Goal: Information Seeking & Learning: Learn about a topic

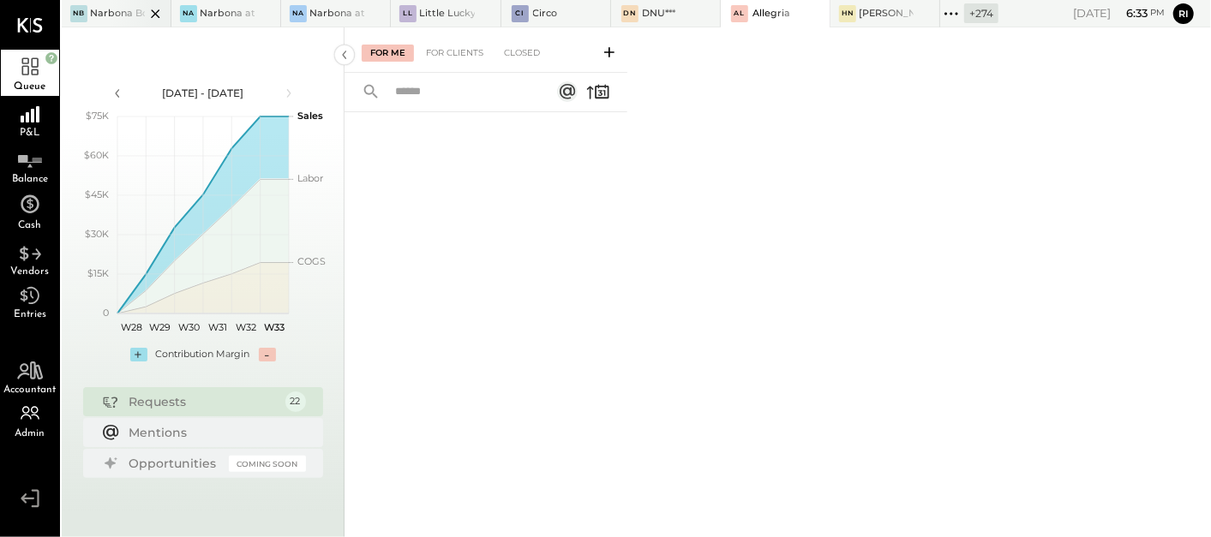
click at [153, 12] on icon at bounding box center [155, 13] width 21 height 21
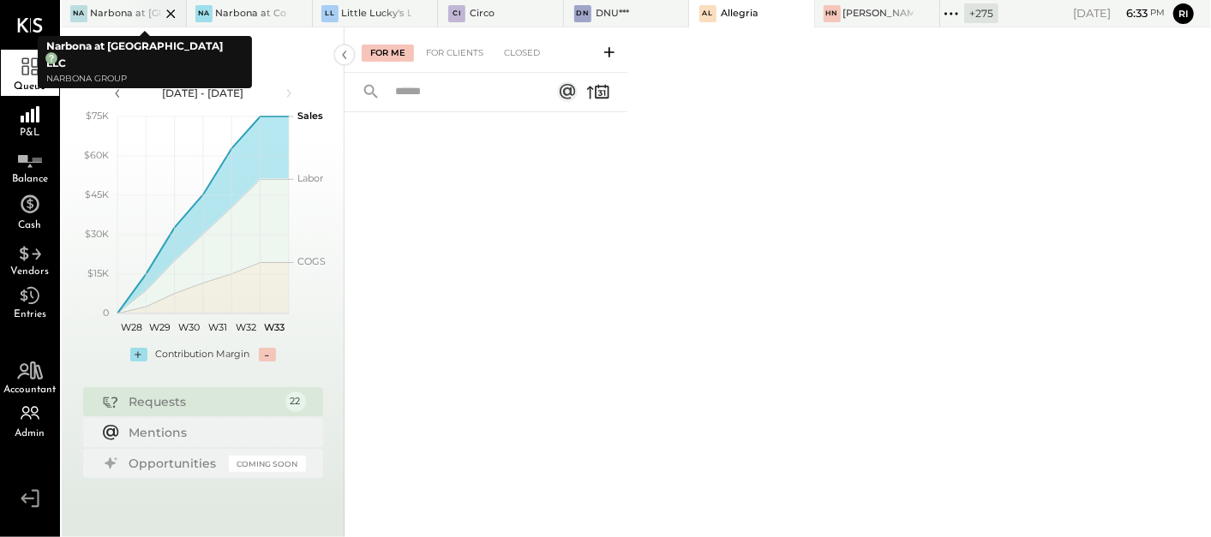
click at [167, 12] on icon at bounding box center [170, 13] width 21 height 21
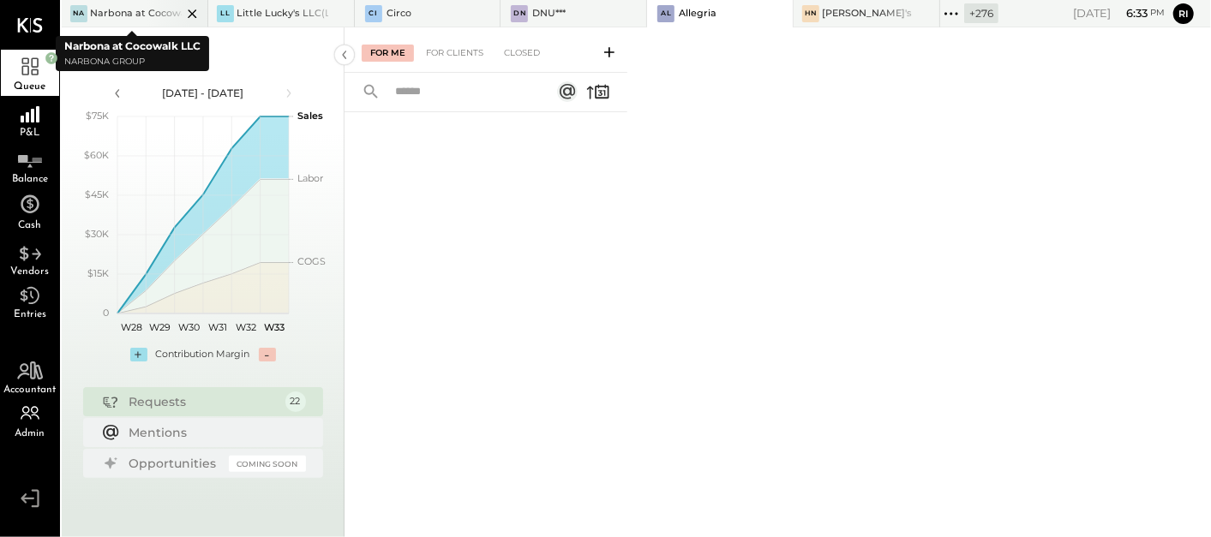
click at [189, 13] on icon at bounding box center [192, 13] width 21 height 21
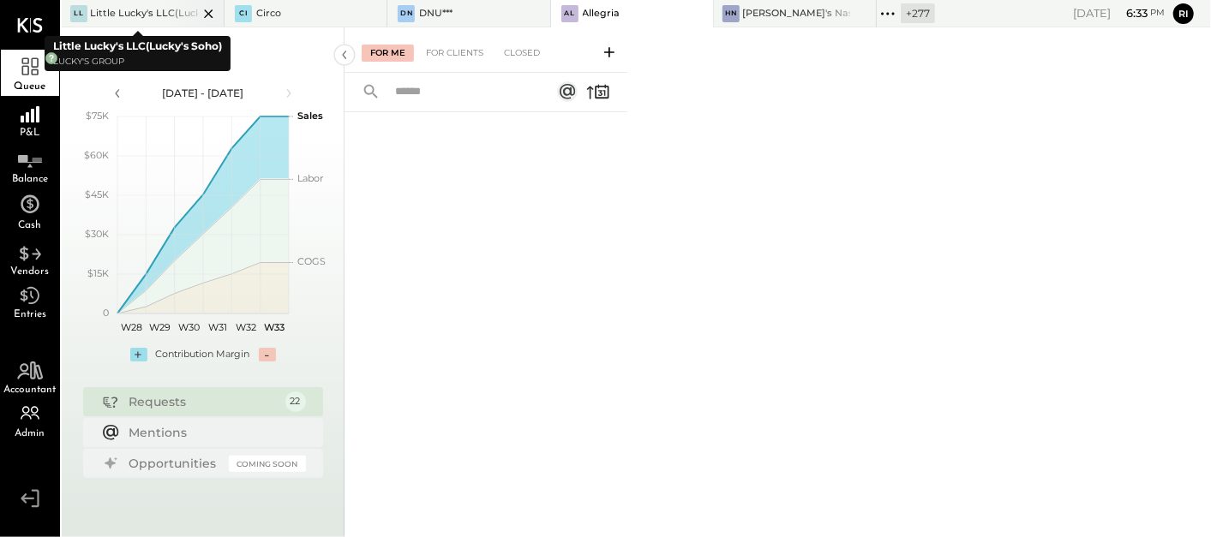
click at [201, 15] on icon at bounding box center [208, 13] width 21 height 21
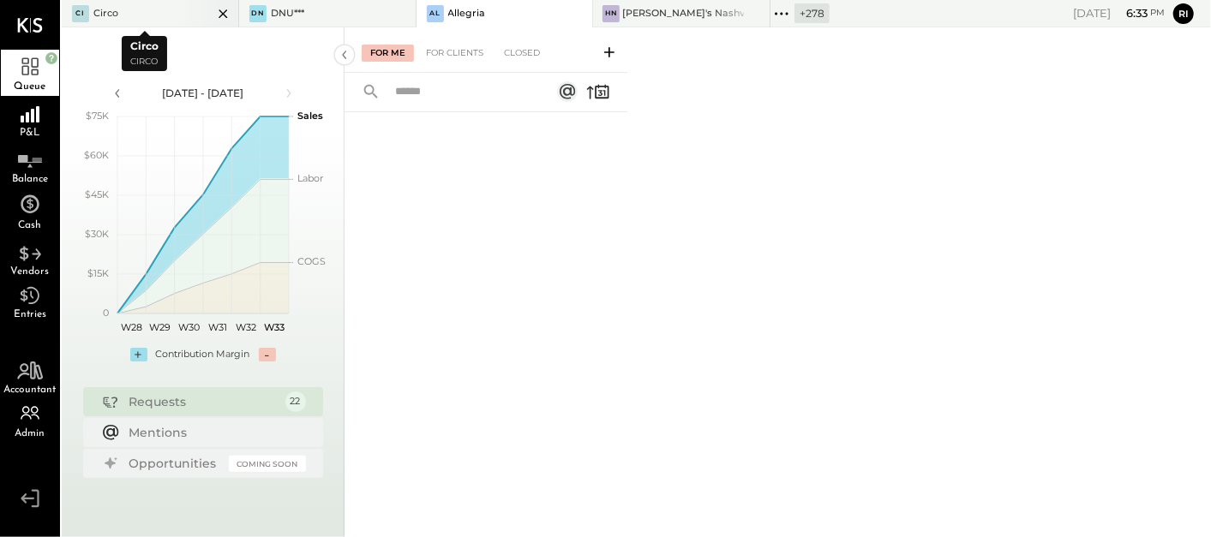
click at [218, 15] on icon at bounding box center [222, 13] width 9 height 9
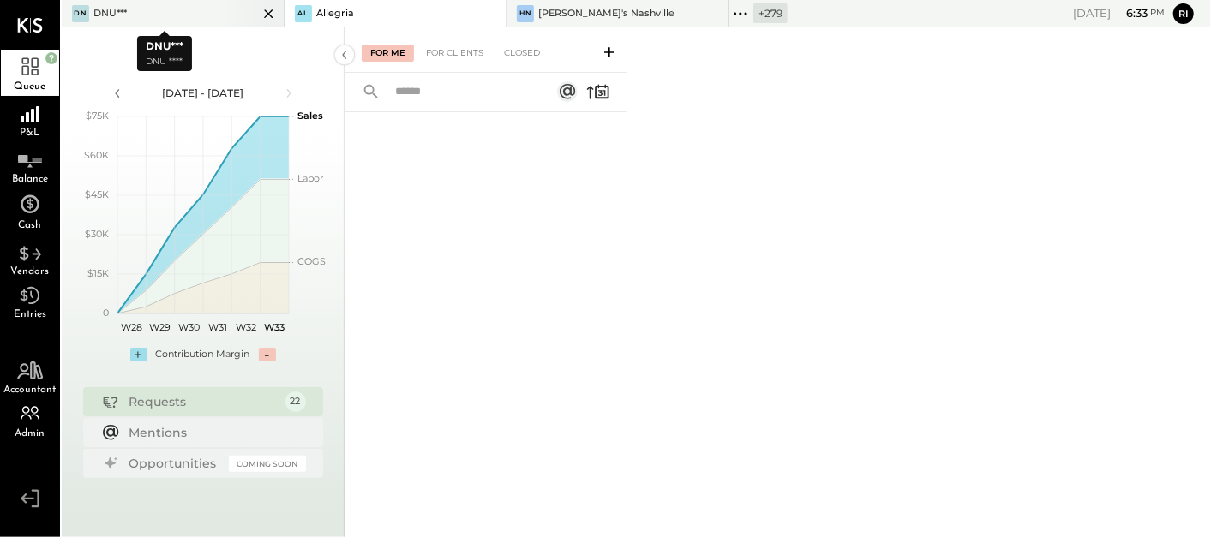
click at [264, 11] on icon at bounding box center [268, 13] width 9 height 9
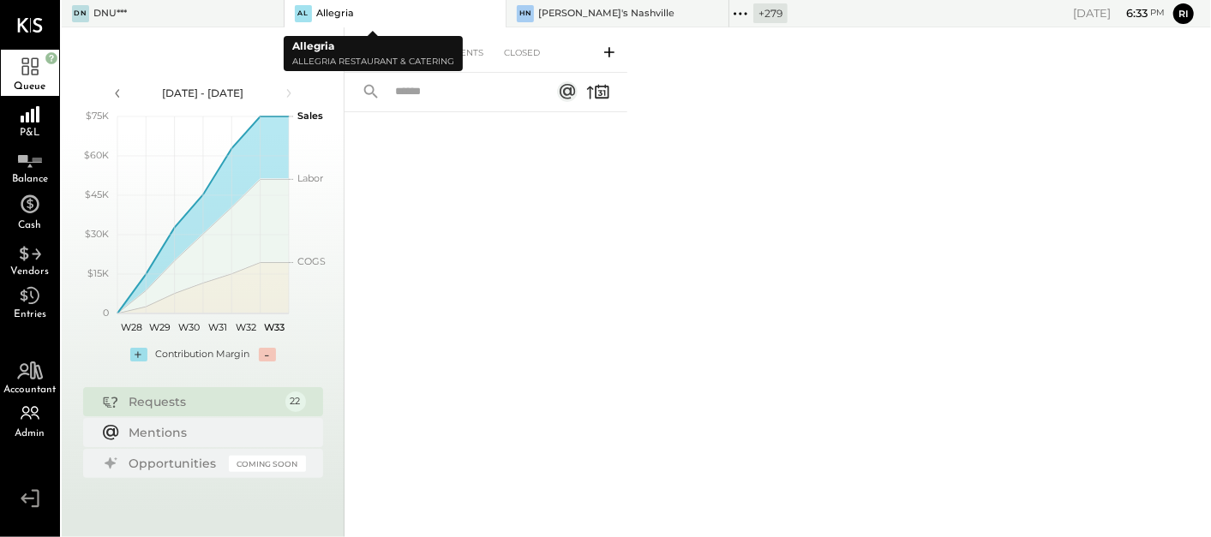
click at [480, 12] on icon at bounding box center [490, 13] width 21 height 21
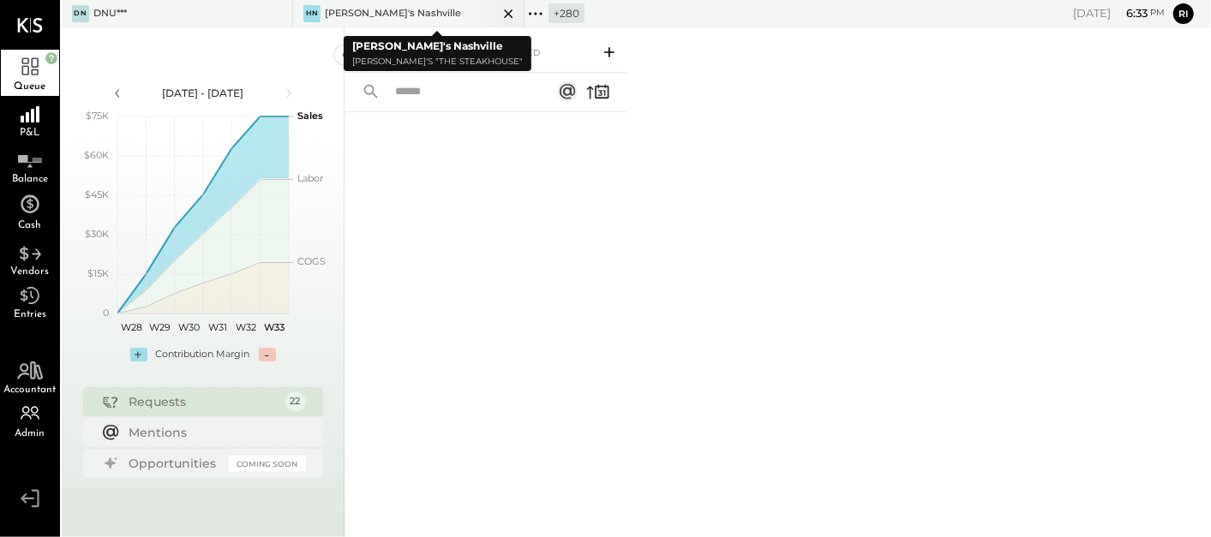
click at [511, 12] on icon at bounding box center [508, 13] width 21 height 21
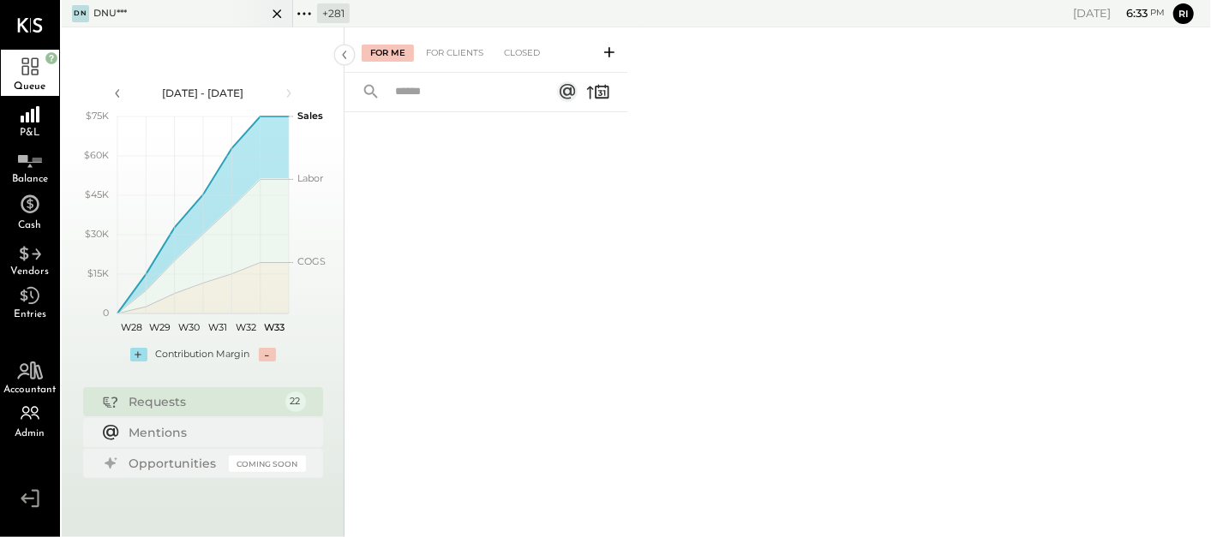
click at [273, 9] on icon at bounding box center [276, 13] width 9 height 9
click at [279, 9] on icon at bounding box center [276, 13] width 21 height 21
click at [312, 10] on icon at bounding box center [304, 14] width 22 height 22
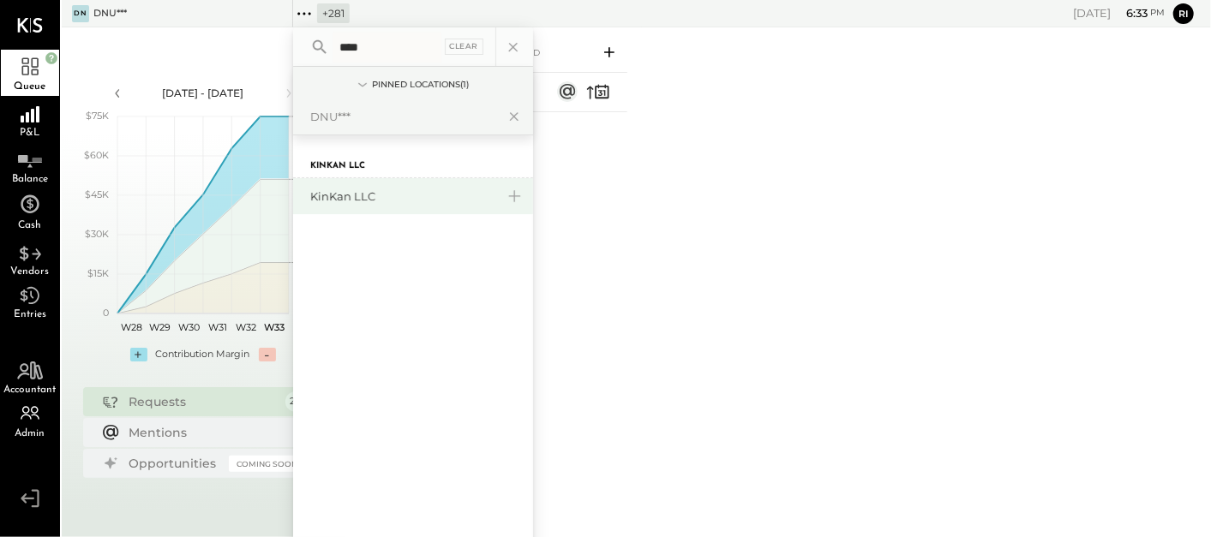
type input "****"
click at [335, 190] on div "KinKan LLC" at bounding box center [402, 196] width 185 height 16
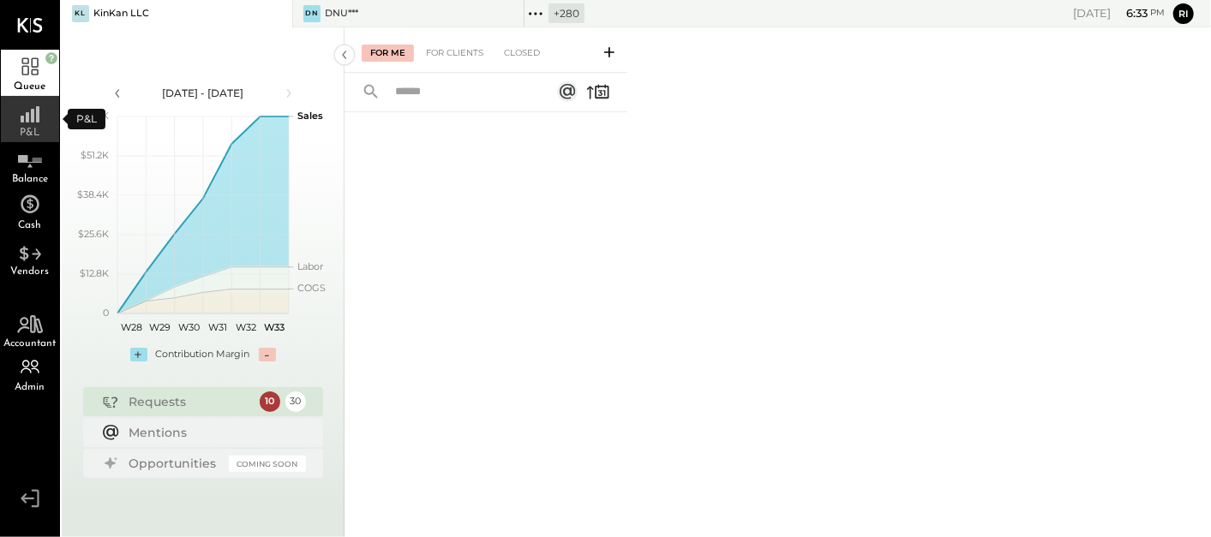
click at [29, 112] on icon at bounding box center [30, 110] width 31 height 26
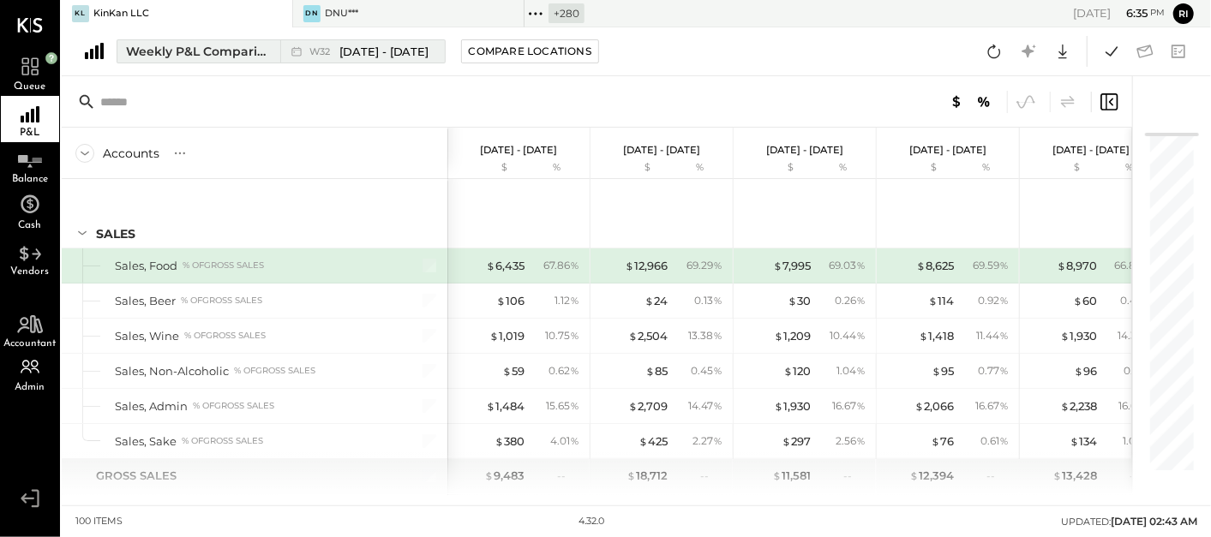
click at [213, 41] on button "Weekly P&L Comparison W32 [DATE] - [DATE]" at bounding box center [281, 51] width 329 height 24
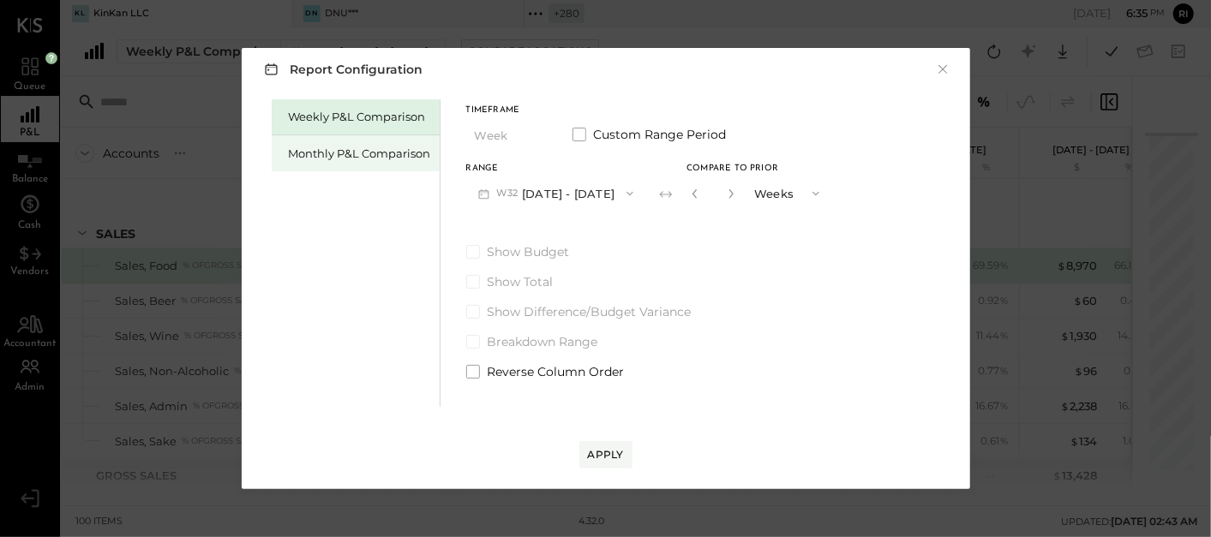
click at [293, 152] on div "Monthly P&L Comparison" at bounding box center [360, 154] width 142 height 16
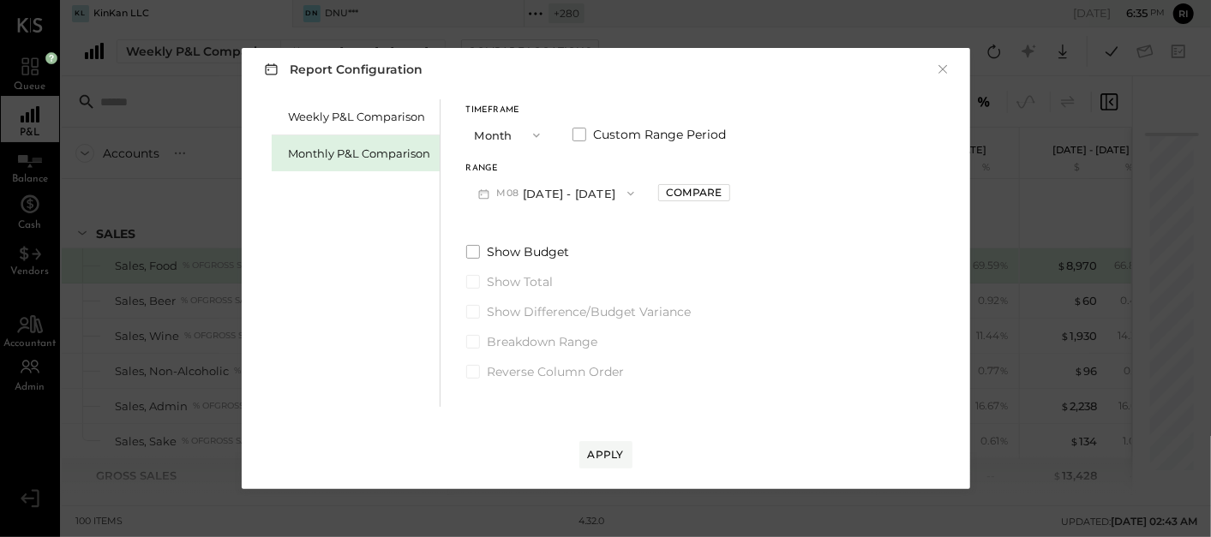
click at [536, 193] on button "M08 [DATE] - [DATE]" at bounding box center [556, 193] width 181 height 32
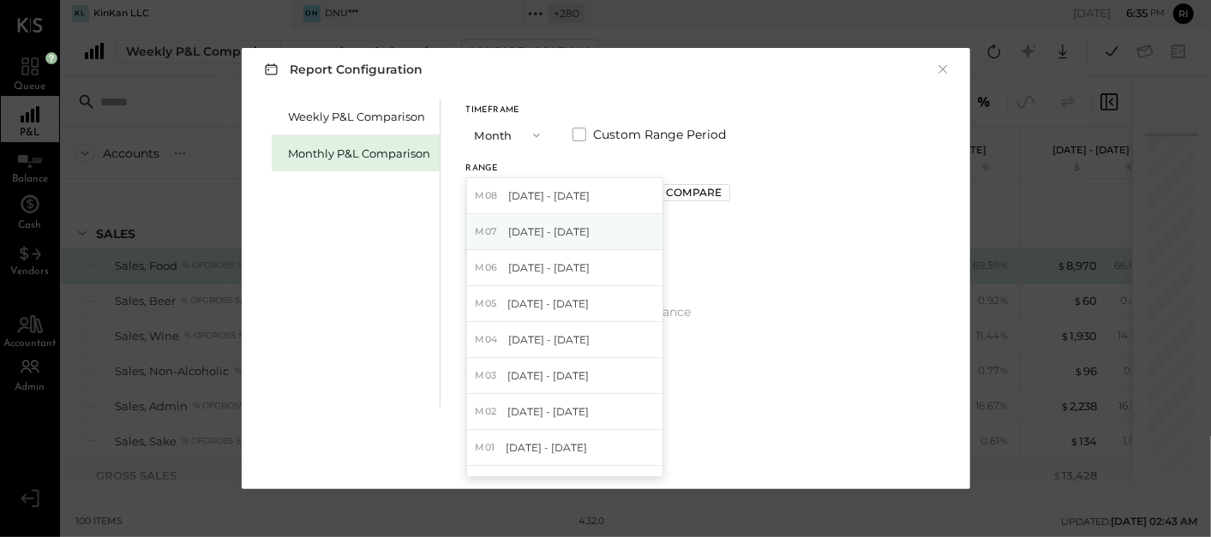
click at [533, 236] on span "[DATE] - [DATE]" at bounding box center [548, 231] width 81 height 15
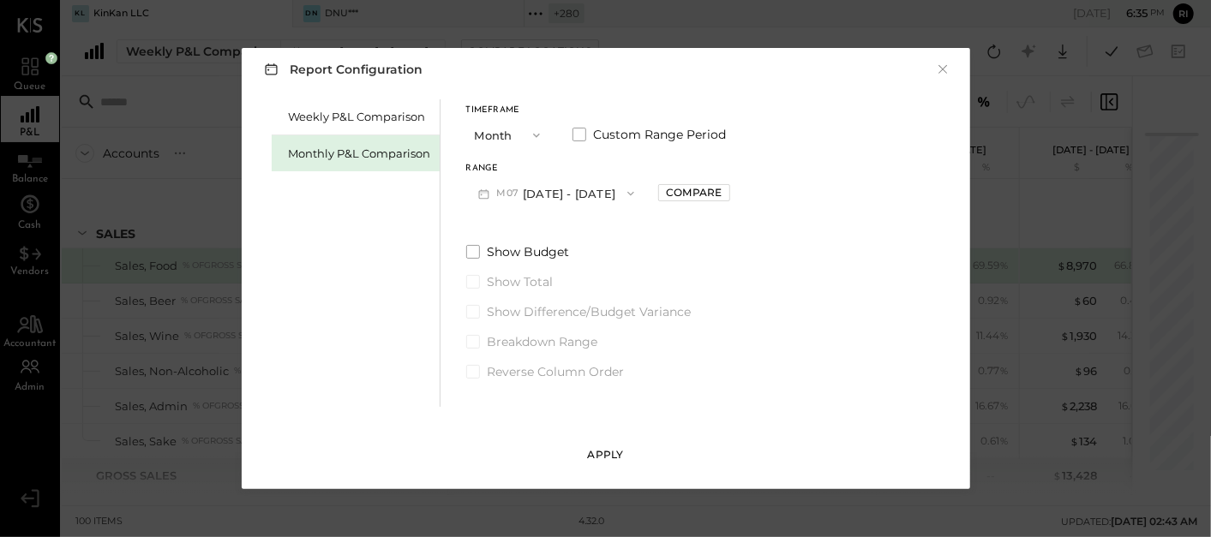
click at [590, 452] on div "Apply" at bounding box center [606, 454] width 36 height 15
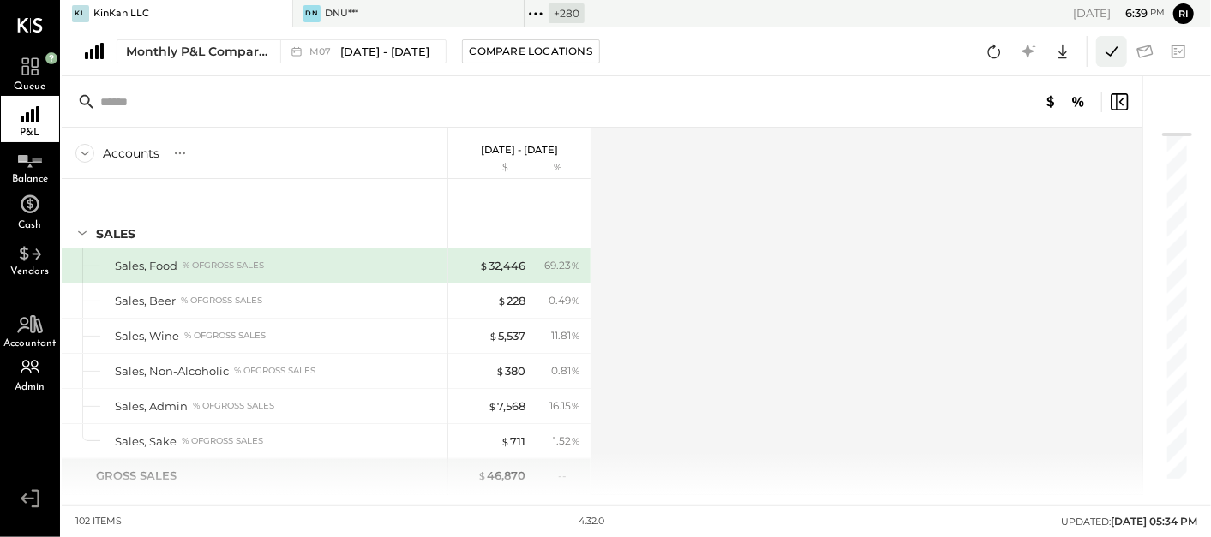
click at [1109, 56] on icon at bounding box center [1111, 50] width 12 height 9
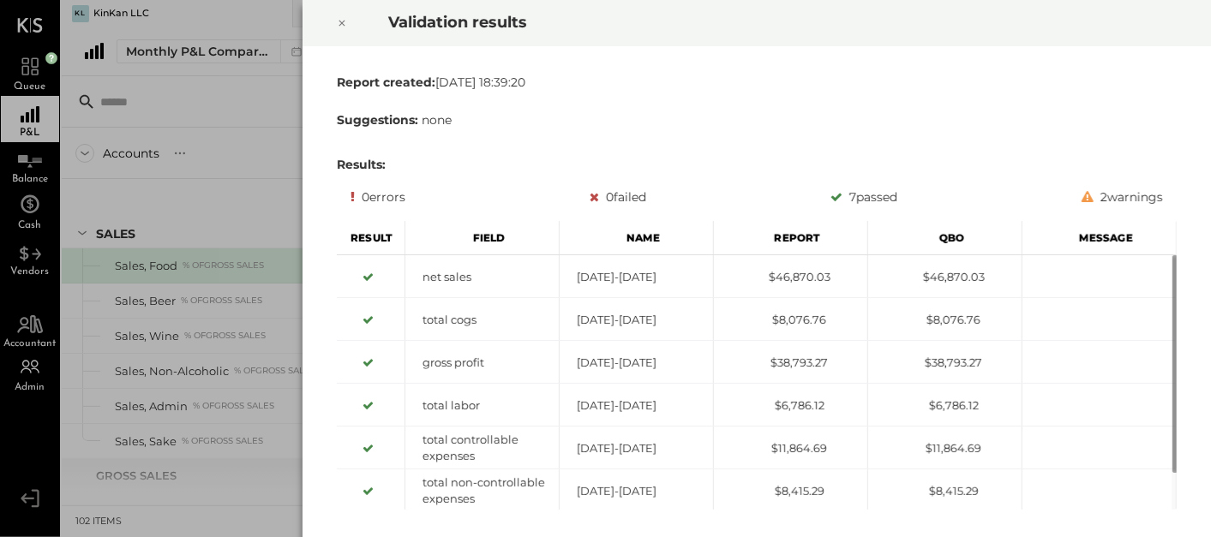
click at [347, 18] on div at bounding box center [342, 23] width 38 height 48
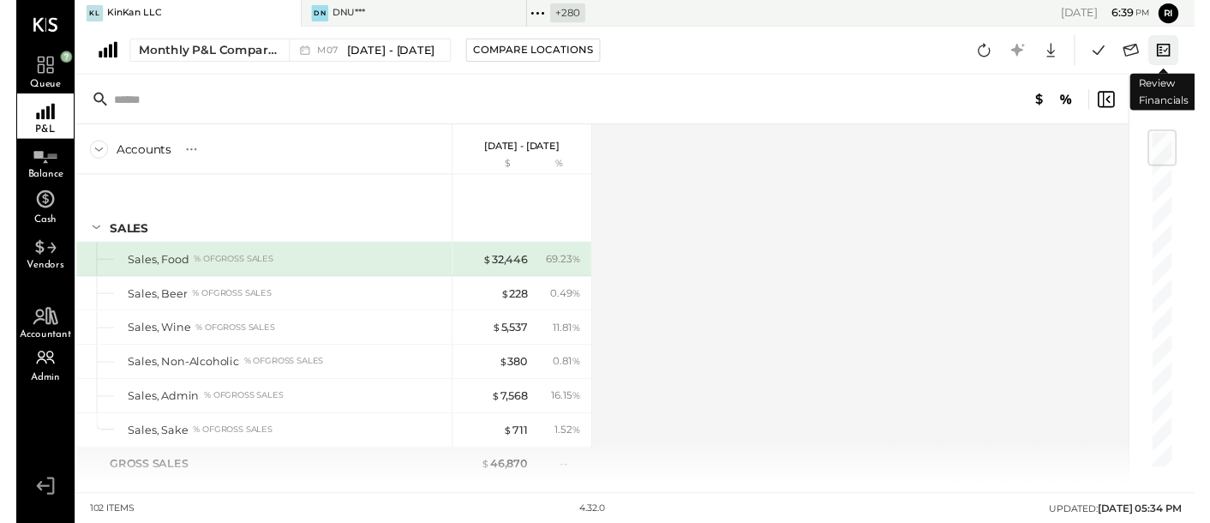
click at [1189, 52] on button at bounding box center [1178, 51] width 31 height 31
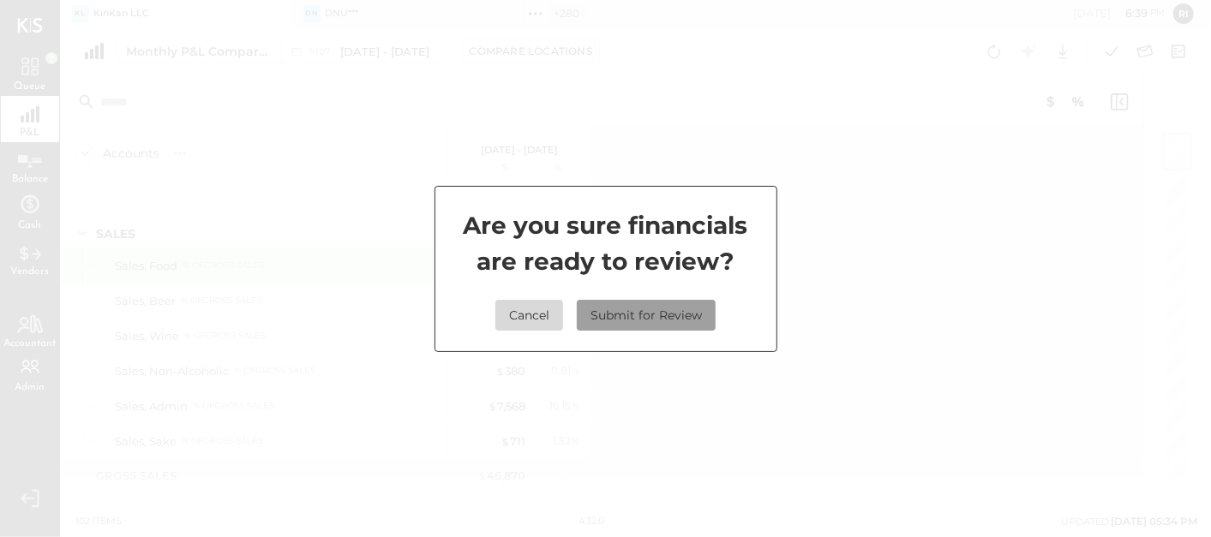
click at [637, 322] on button "Submit for Review" at bounding box center [646, 315] width 139 height 31
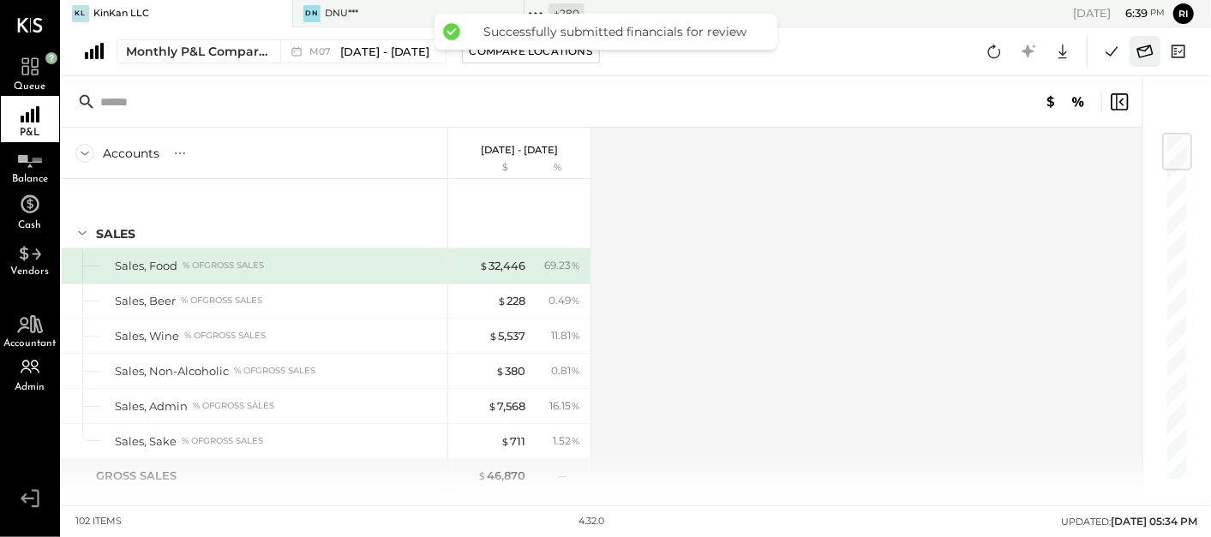
click at [1150, 49] on icon at bounding box center [1144, 51] width 22 height 22
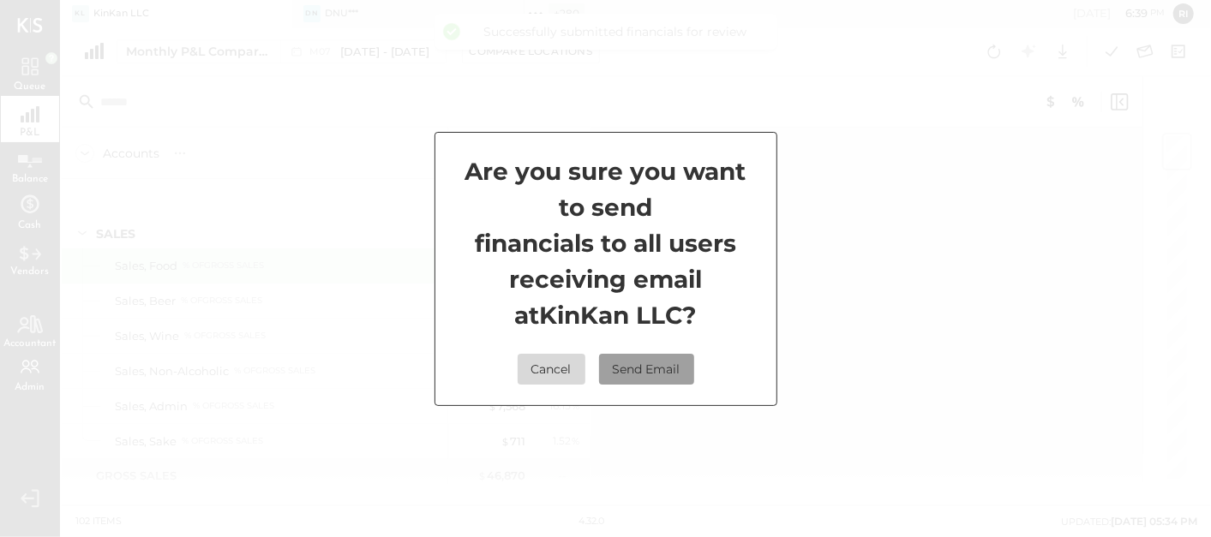
click at [634, 367] on button "Send Email" at bounding box center [646, 369] width 95 height 31
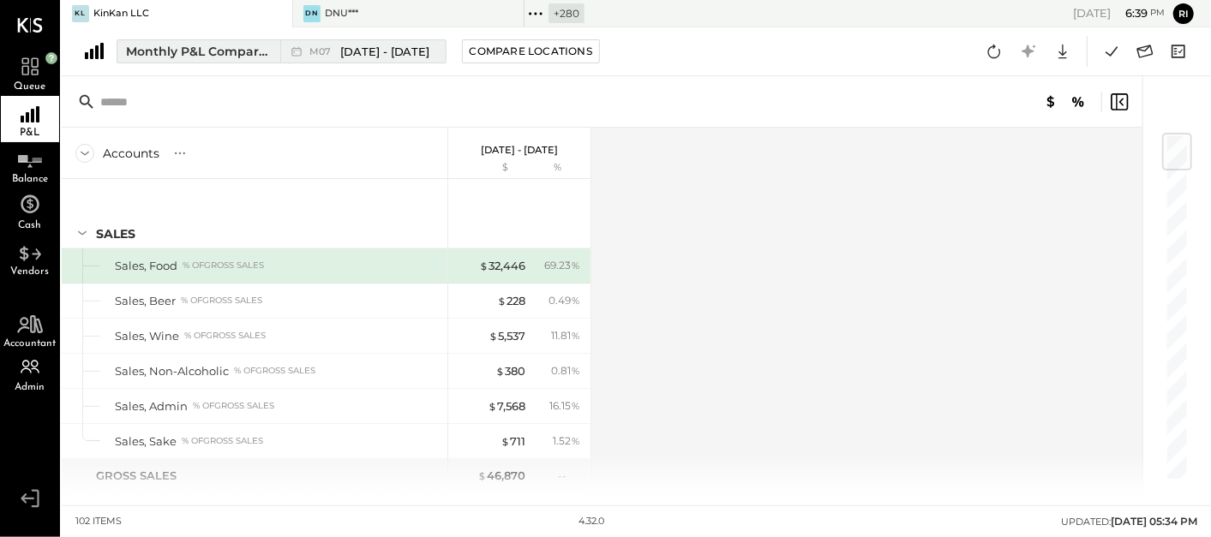
click at [353, 44] on span "[DATE] - [DATE]" at bounding box center [385, 52] width 90 height 16
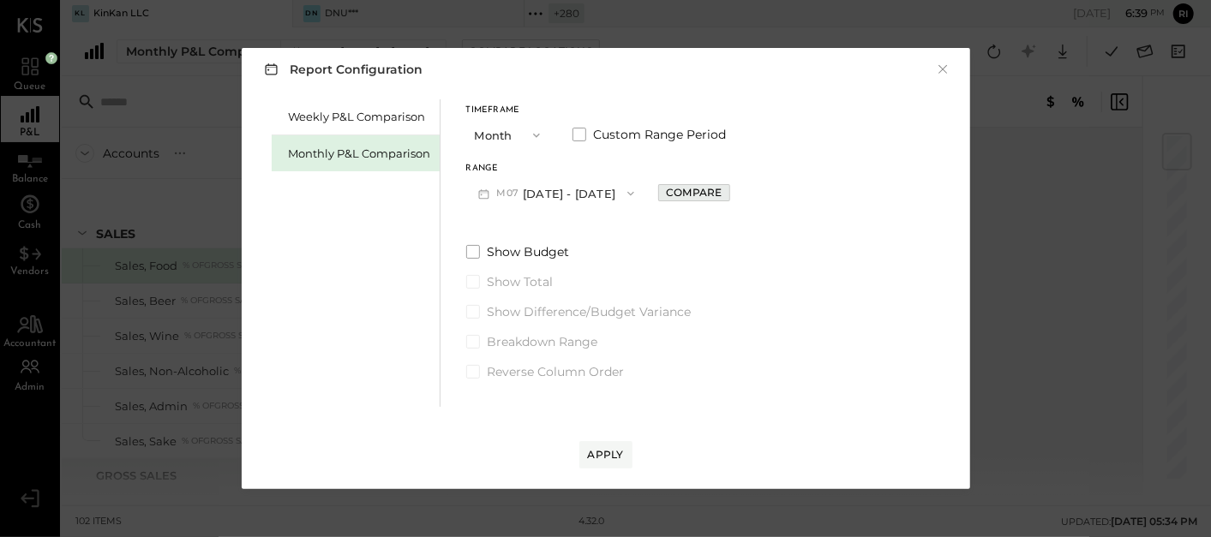
click at [694, 190] on div "Compare" at bounding box center [694, 192] width 56 height 15
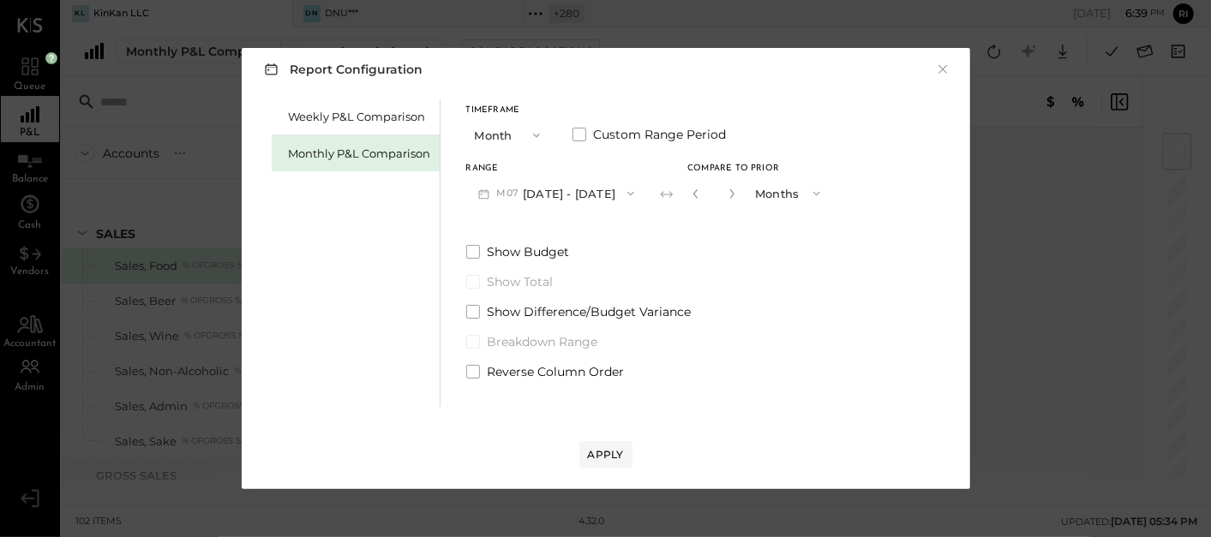
click at [810, 190] on icon "button" at bounding box center [817, 194] width 14 height 14
click at [777, 200] on div "Months" at bounding box center [789, 193] width 84 height 31
click at [726, 192] on icon "button" at bounding box center [731, 193] width 10 height 10
type input "*"
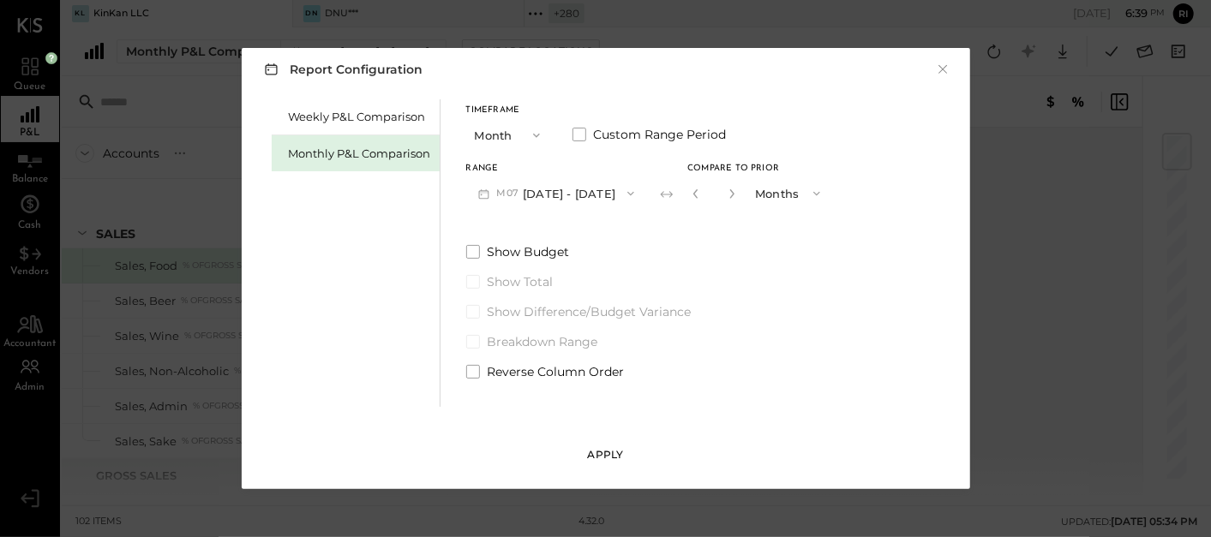
click at [599, 456] on div "Apply" at bounding box center [606, 454] width 36 height 15
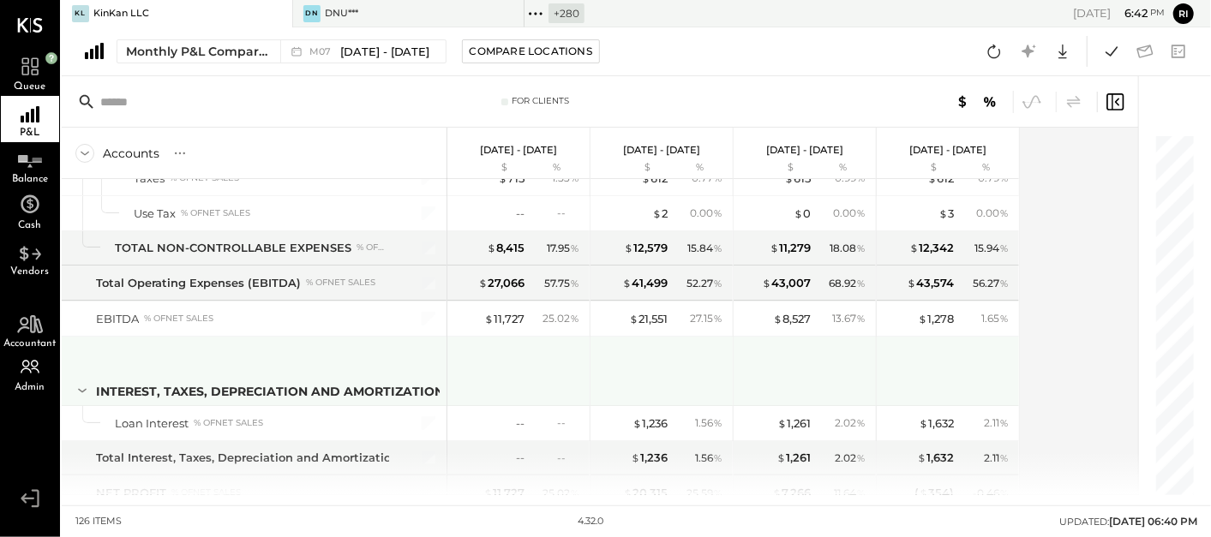
scroll to position [3351, 0]
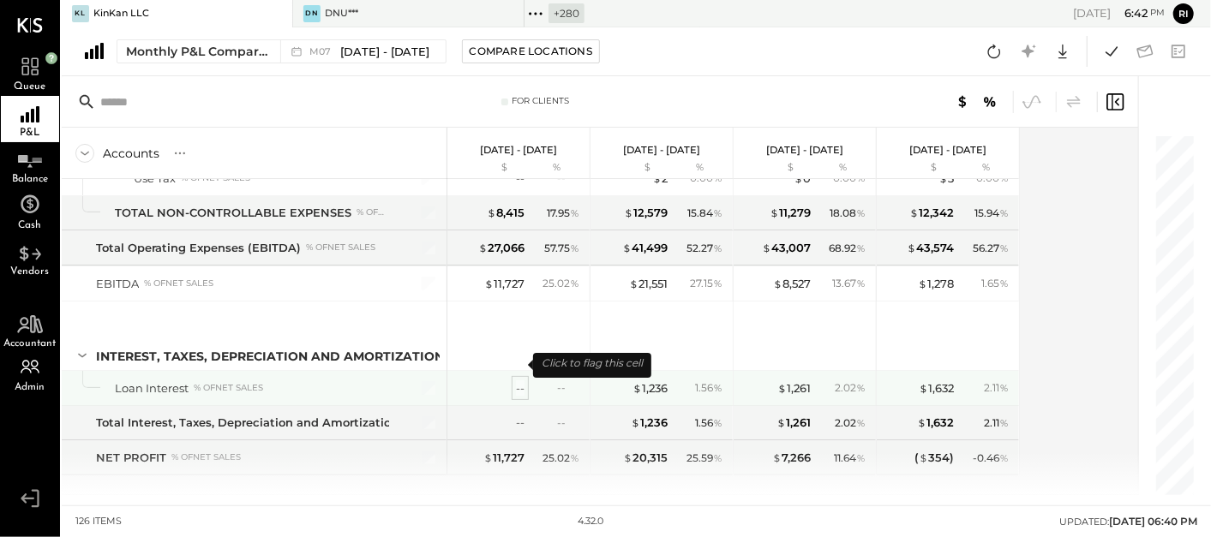
click at [517, 380] on div "--" at bounding box center [520, 388] width 9 height 16
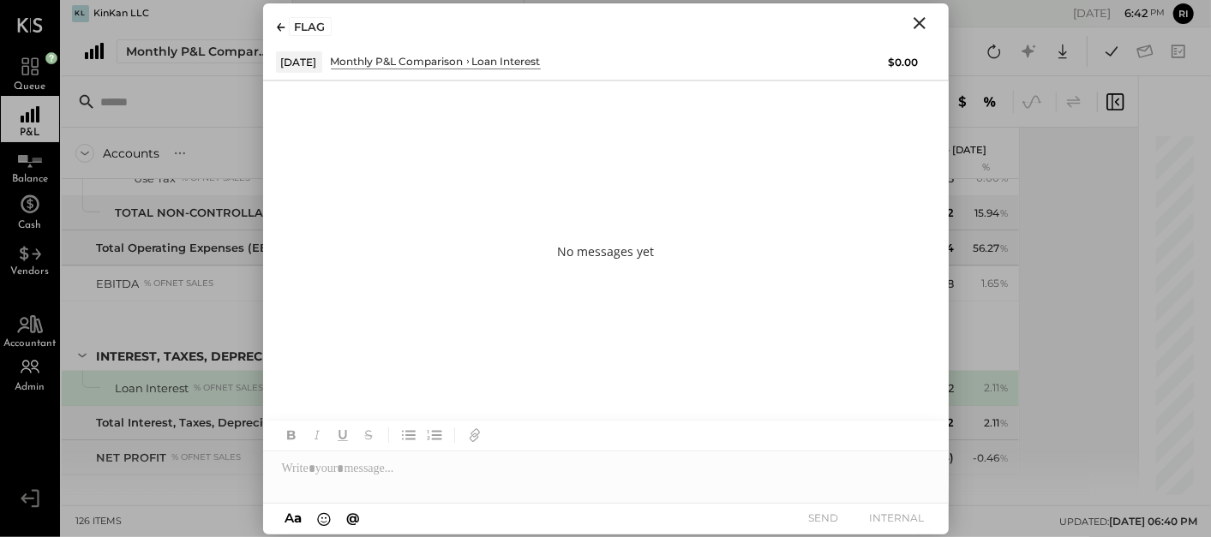
click at [918, 16] on icon "Close" at bounding box center [919, 23] width 21 height 21
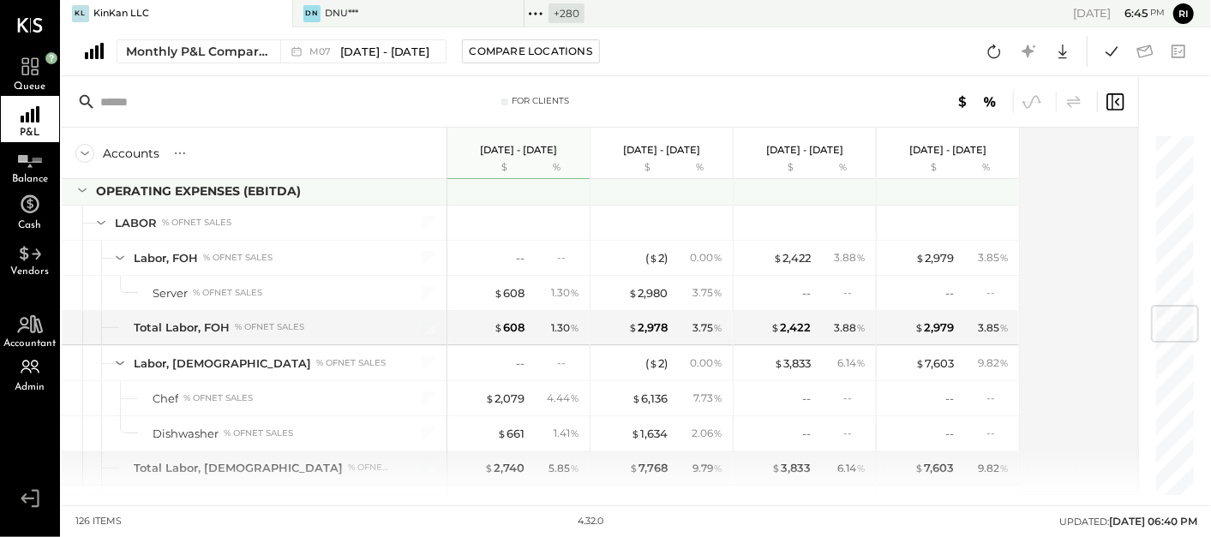
scroll to position [1448, 0]
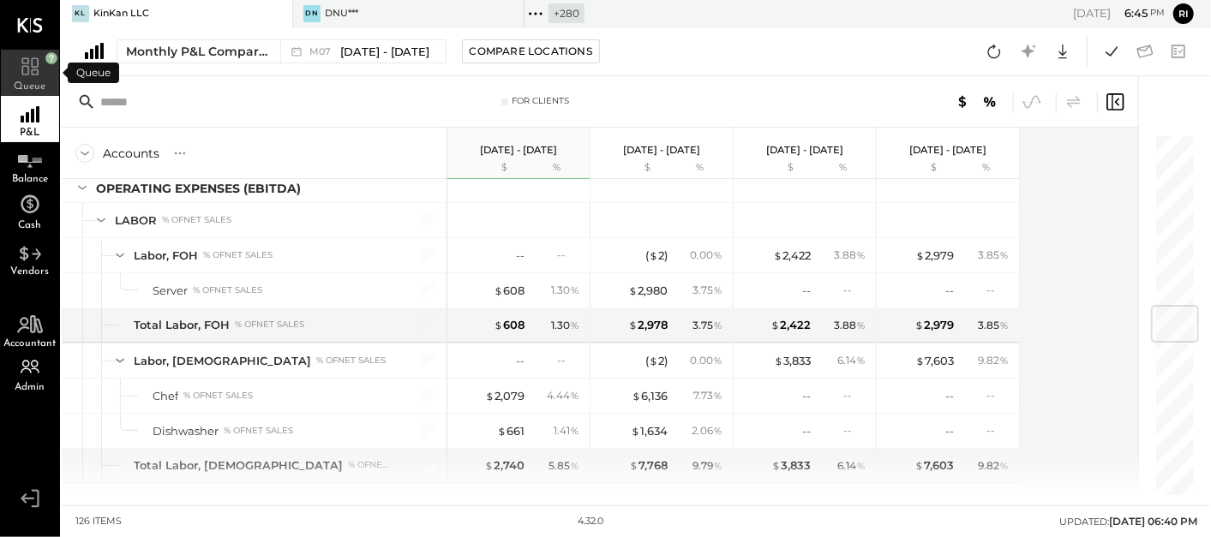
click at [45, 70] on icon at bounding box center [30, 64] width 31 height 26
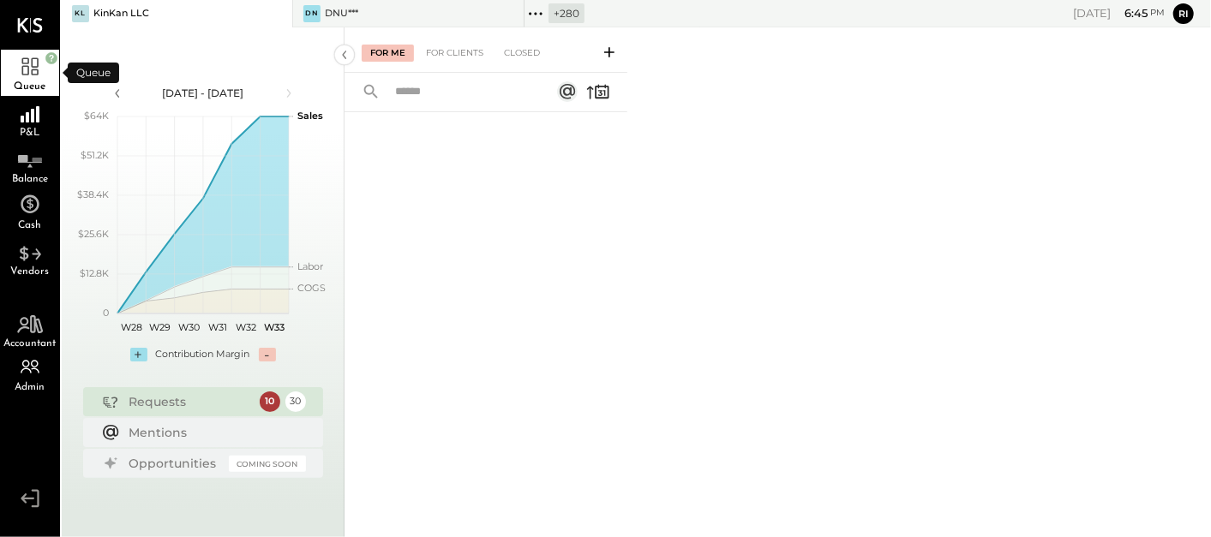
click at [45, 70] on icon at bounding box center [30, 64] width 31 height 26
click at [21, 117] on rect at bounding box center [22, 119] width 3 height 7
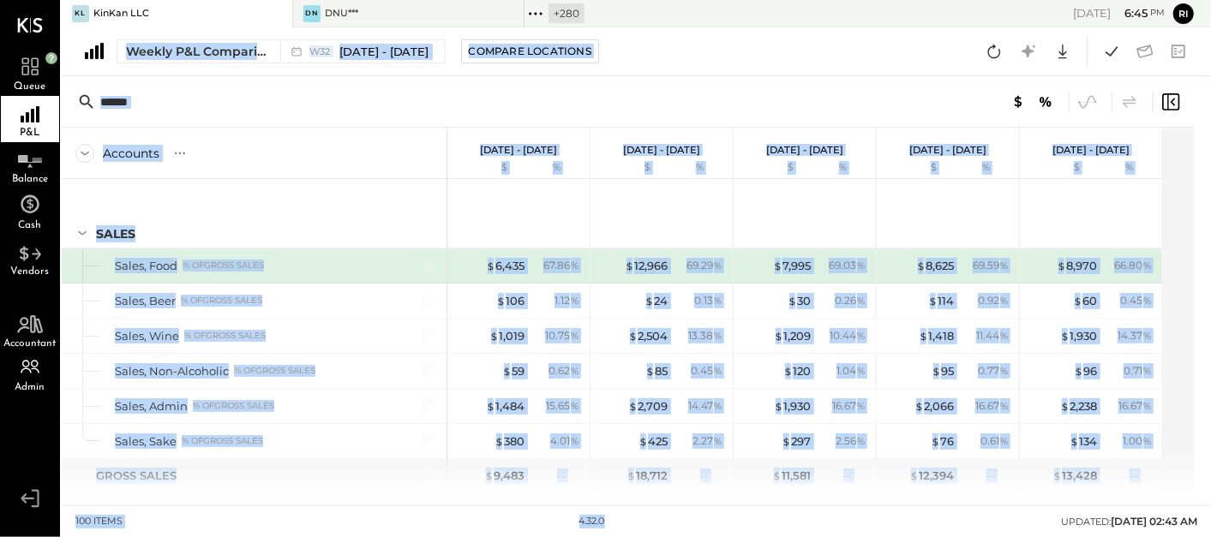
drag, startPoint x: 82, startPoint y: 34, endPoint x: 794, endPoint y: 585, distance: 900.1
click at [794, 536] on html "Queue P&L Balance Cash Vendors Accountant Admin v 4.32.0 KL KinKan LLC DN DNU**…" at bounding box center [605, 268] width 1211 height 537
click at [712, 63] on div "Weekly P&L Comparison W32 [DATE] - [DATE] Compare Locations Google Sheets Excel" at bounding box center [636, 51] width 1149 height 49
drag, startPoint x: 87, startPoint y: 24, endPoint x: 681, endPoint y: 585, distance: 816.9
click at [681, 536] on html "Queue P&L Balance Cash Vendors Accountant Admin v 4.32.0 KL KinKan LLC DN DNU**…" at bounding box center [605, 268] width 1211 height 537
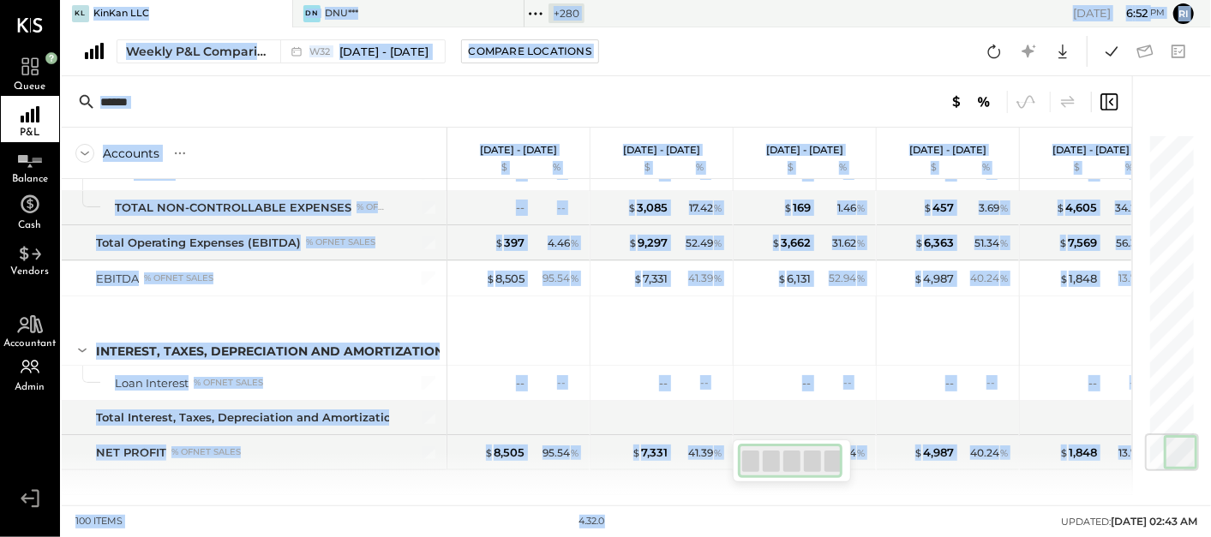
click at [694, 28] on div "Weekly P&L Comparison W32 [DATE] - [DATE] Compare Locations Google Sheets Excel" at bounding box center [636, 51] width 1149 height 49
